Goal: Task Accomplishment & Management: Use online tool/utility

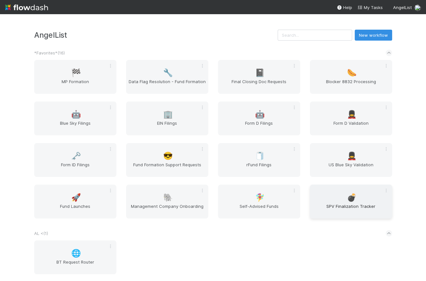
click at [347, 198] on span "💣" at bounding box center [352, 197] width 10 height 8
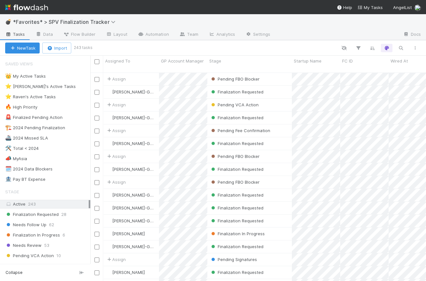
scroll to position [210, 331]
click at [34, 243] on span "Needs Review" at bounding box center [23, 245] width 36 height 8
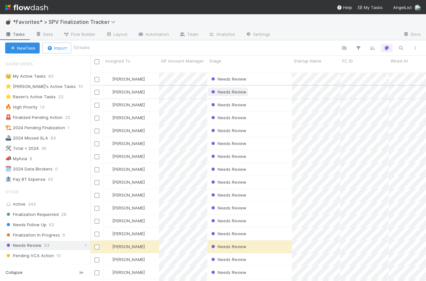
scroll to position [210, 331]
click at [268, 73] on div "Needs Review" at bounding box center [249, 79] width 84 height 13
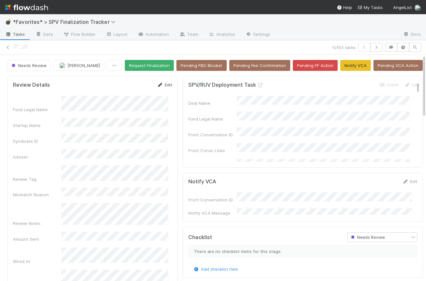
click at [163, 87] on link "Edit" at bounding box center [164, 84] width 15 height 5
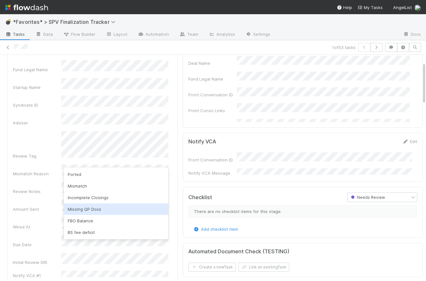
scroll to position [40, 0]
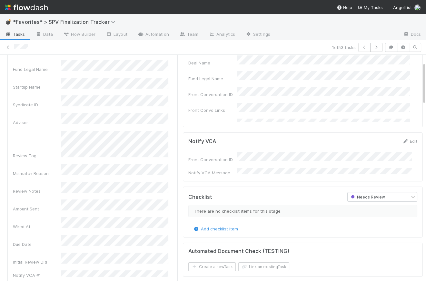
click at [183, 73] on div "SPV/RUV Deployment Task Unlink Edit Deal Name Fund Legal Name Front Conversatio…" at bounding box center [303, 82] width 240 height 92
click at [165, 52] on button "Cancel" at bounding box center [161, 46] width 23 height 11
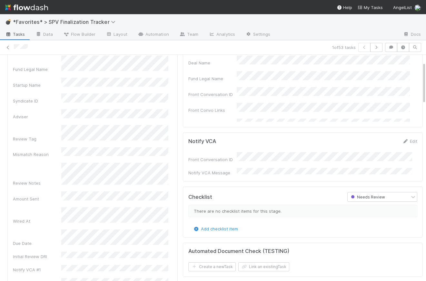
scroll to position [38, 0]
